Goal: Information Seeking & Learning: Learn about a topic

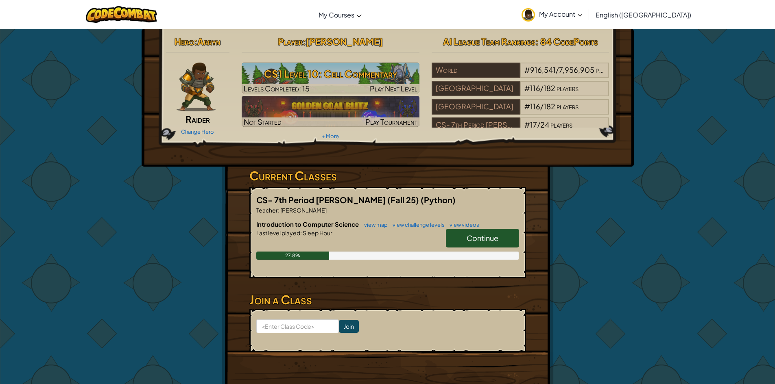
drag, startPoint x: 466, startPoint y: 239, endPoint x: 467, endPoint y: 244, distance: 4.9
click at [467, 243] on link "Continue" at bounding box center [482, 238] width 73 height 19
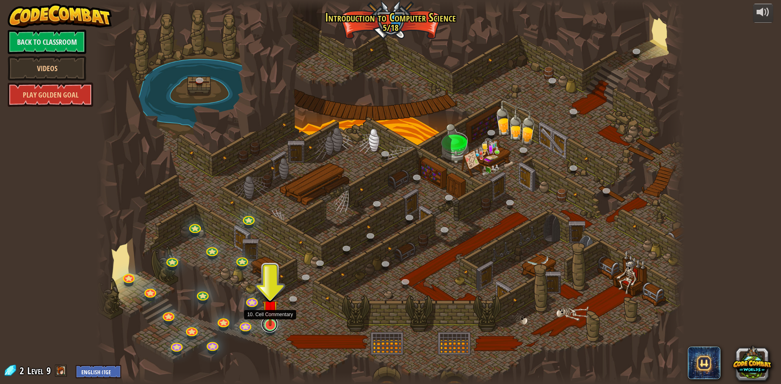
click at [272, 328] on link at bounding box center [269, 324] width 16 height 16
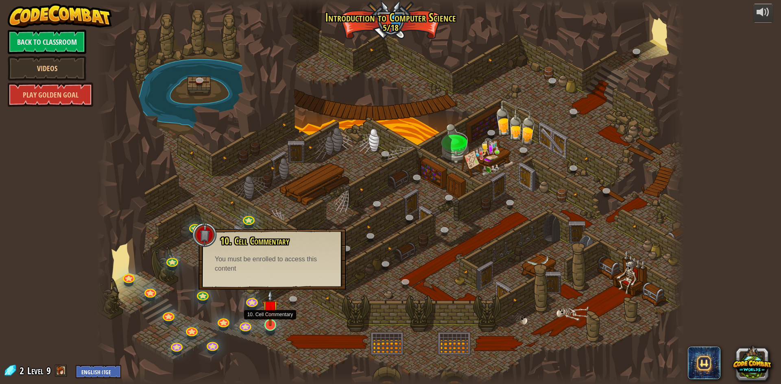
click at [273, 319] on img at bounding box center [270, 308] width 16 height 36
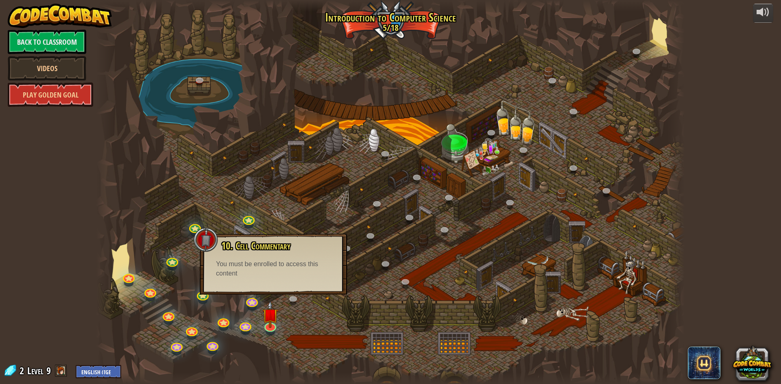
click at [303, 312] on div at bounding box center [390, 192] width 588 height 384
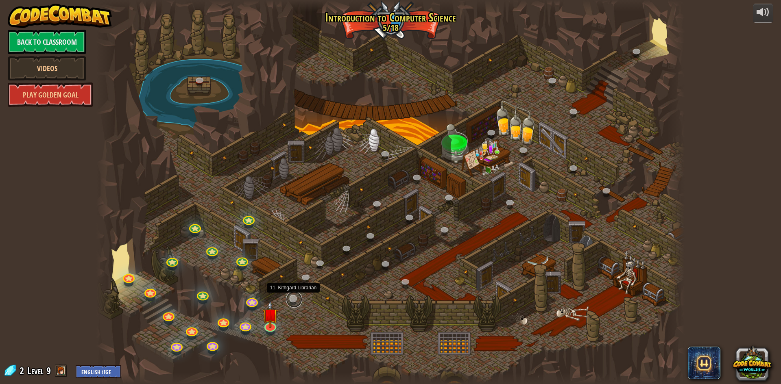
click at [289, 294] on link at bounding box center [294, 300] width 16 height 16
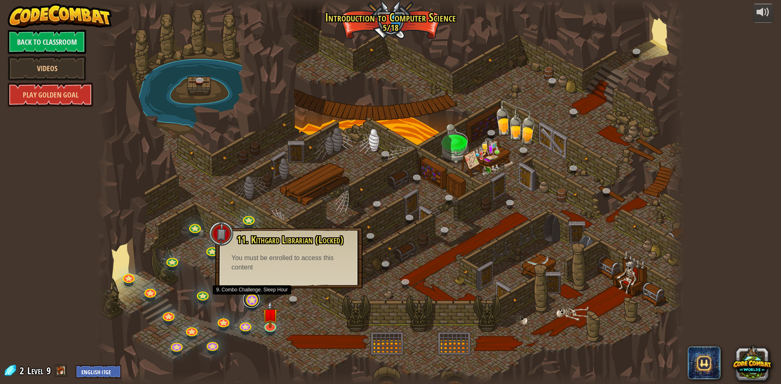
click at [251, 301] on link at bounding box center [251, 300] width 16 height 16
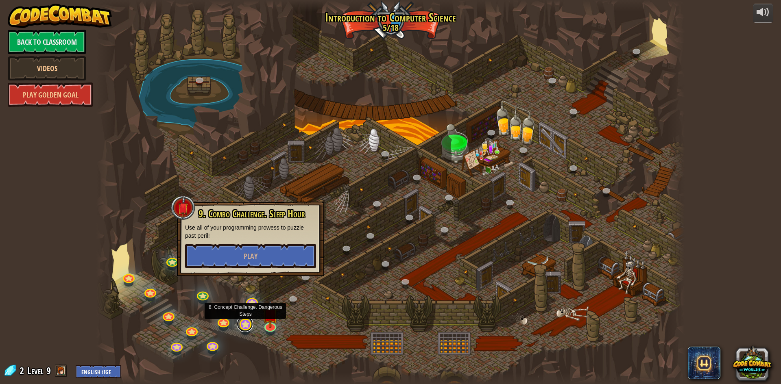
click at [246, 322] on link at bounding box center [245, 324] width 16 height 16
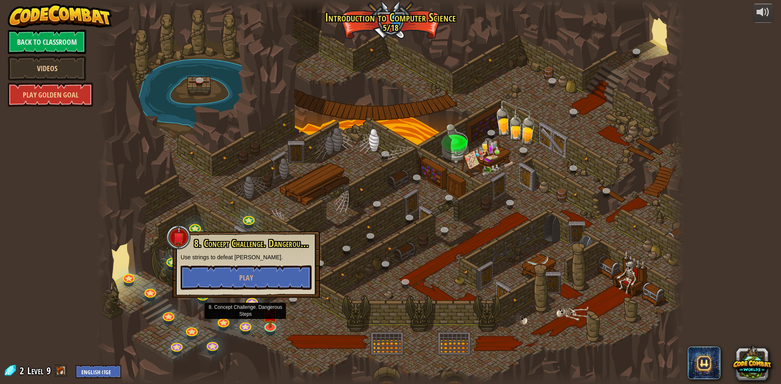
click at [248, 297] on div "8. Concept Challenge. Dangerous Steps Use strings to defeat [PERSON_NAME]. Play" at bounding box center [245, 264] width 147 height 67
click at [280, 311] on div at bounding box center [390, 192] width 588 height 384
